Goal: Find specific page/section: Find specific page/section

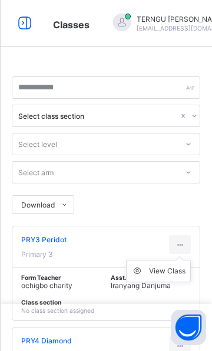
click at [178, 268] on div "View Class" at bounding box center [167, 271] width 36 height 12
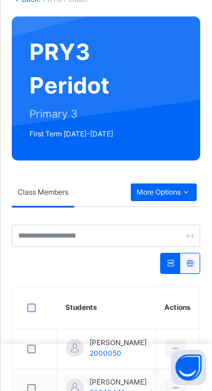
scroll to position [101, 0]
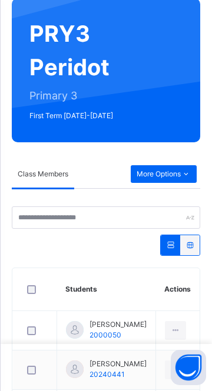
click at [163, 180] on div "More Options" at bounding box center [164, 174] width 66 height 18
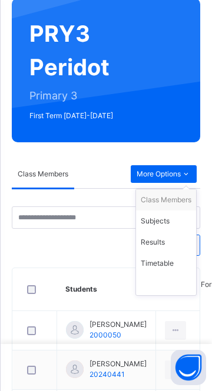
click at [169, 224] on div "Subjects" at bounding box center [166, 221] width 51 height 12
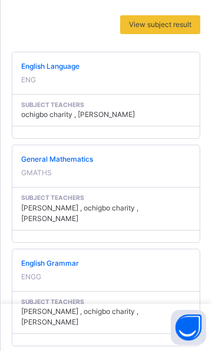
scroll to position [289, 0]
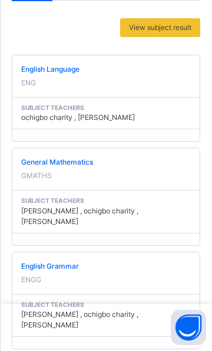
click at [48, 72] on span "English Language" at bounding box center [105, 69] width 169 height 11
click at [32, 70] on span "English Language" at bounding box center [105, 69] width 169 height 11
click at [42, 72] on span "English Language" at bounding box center [105, 69] width 169 height 11
click at [21, 75] on span at bounding box center [105, 76] width 169 height 3
click at [29, 167] on span "General Mathematics" at bounding box center [105, 162] width 169 height 11
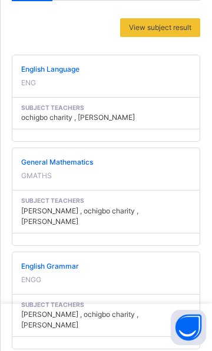
click at [64, 272] on span at bounding box center [105, 273] width 169 height 3
click at [52, 79] on div "English Language ENG" at bounding box center [105, 76] width 169 height 24
click at [48, 81] on div "English Language ENG" at bounding box center [105, 76] width 169 height 24
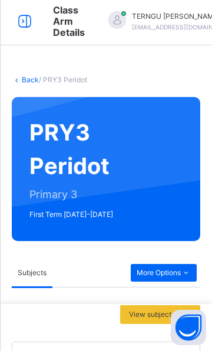
scroll to position [0, 0]
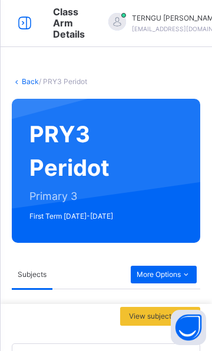
click at [26, 82] on link "Back" at bounding box center [30, 81] width 17 height 9
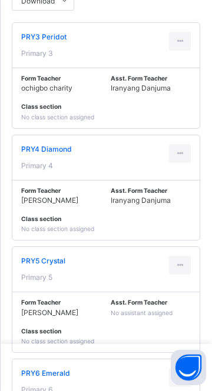
scroll to position [211, 0]
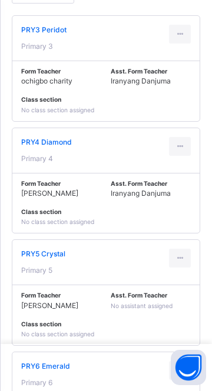
click at [181, 267] on div at bounding box center [180, 258] width 22 height 19
click at [172, 285] on div "View Class" at bounding box center [167, 285] width 36 height 12
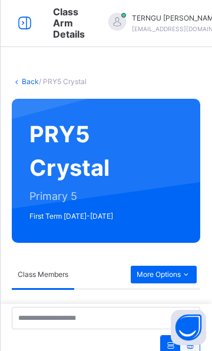
click at [173, 278] on span "More Options" at bounding box center [163, 274] width 54 height 11
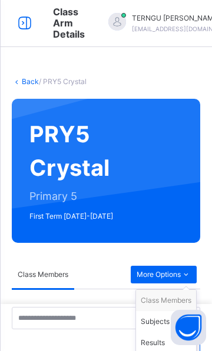
scroll to position [62, 0]
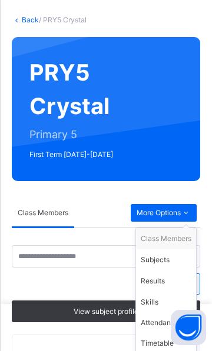
click at [162, 258] on div "Subjects" at bounding box center [166, 260] width 51 height 12
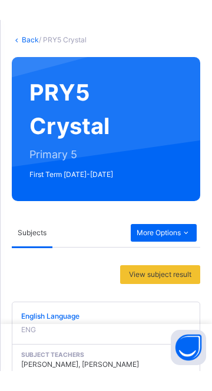
scroll to position [199, 0]
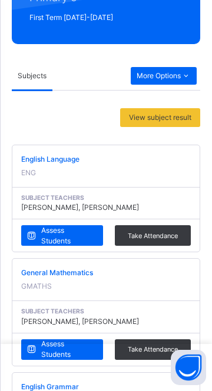
click at [57, 241] on span "Assess Students" at bounding box center [67, 235] width 53 height 21
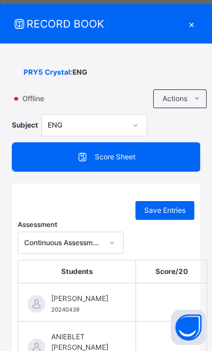
scroll to position [0, 6]
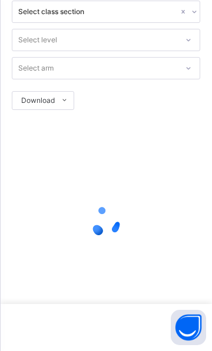
scroll to position [104, 0]
